Goal: Find specific page/section: Find specific page/section

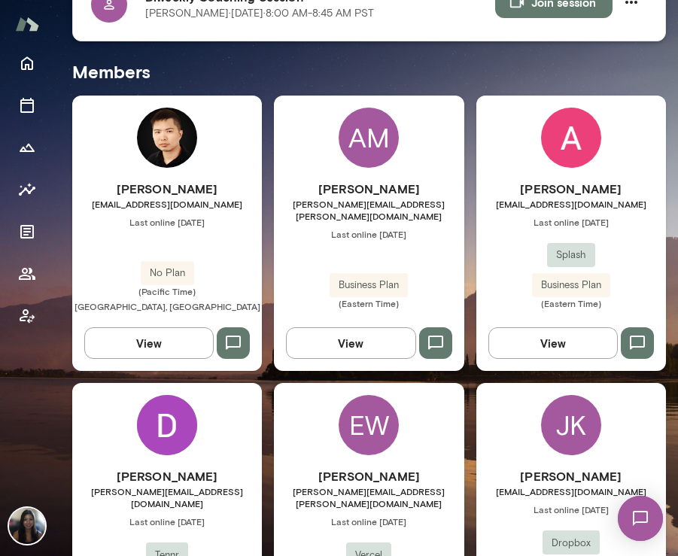
scroll to position [367, 0]
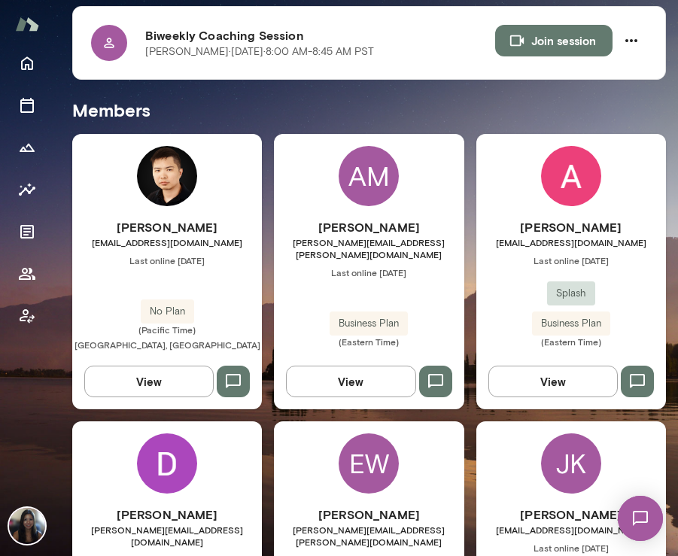
click at [330, 366] on button "View" at bounding box center [350, 382] width 129 height 32
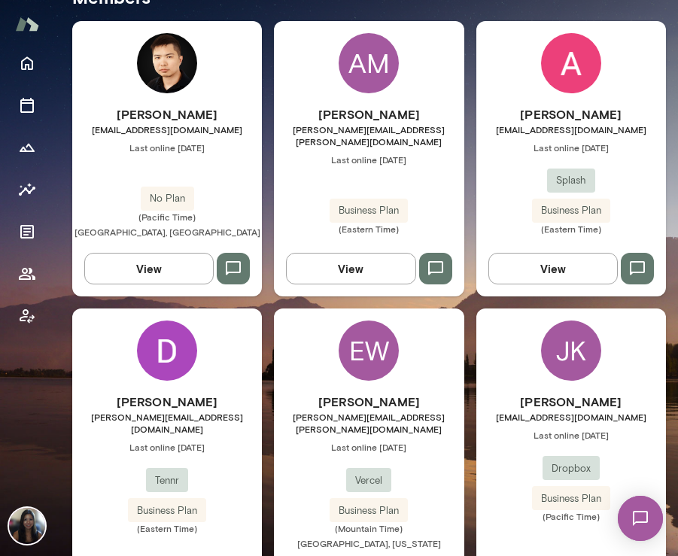
scroll to position [466, 0]
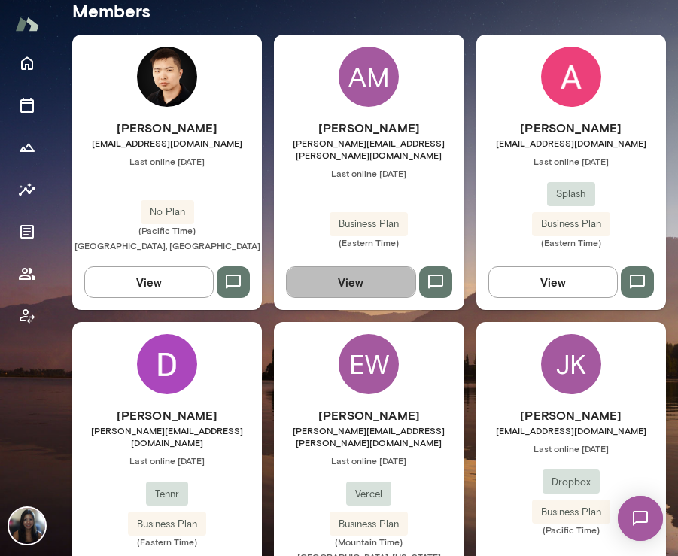
click at [353, 267] on button "View" at bounding box center [350, 283] width 129 height 32
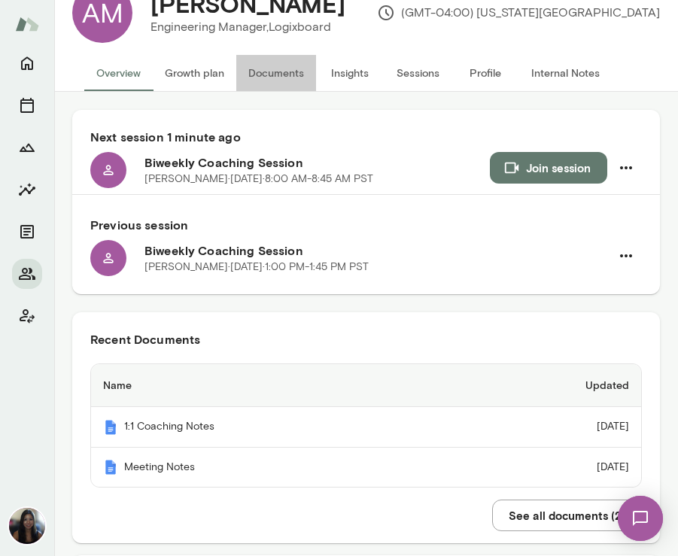
click at [276, 64] on button "Documents" at bounding box center [276, 73] width 80 height 36
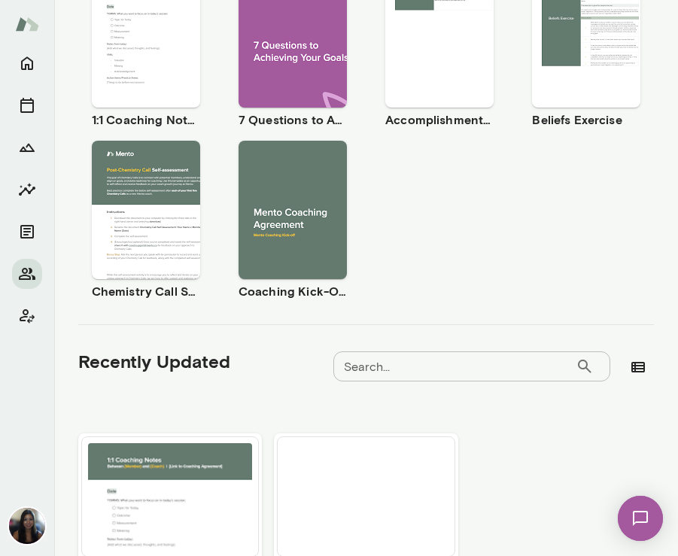
scroll to position [475, 0]
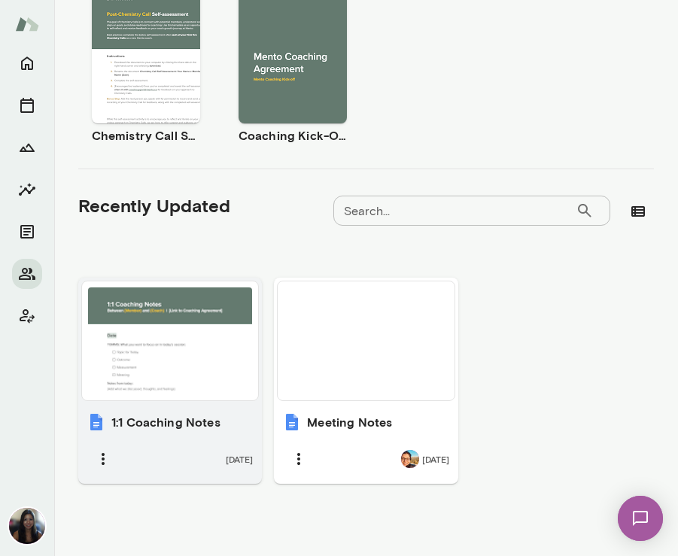
click at [172, 377] on div at bounding box center [170, 341] width 164 height 107
